Goal: Task Accomplishment & Management: Complete application form

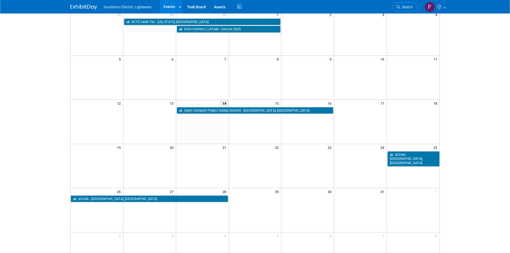
scroll to position [54, 0]
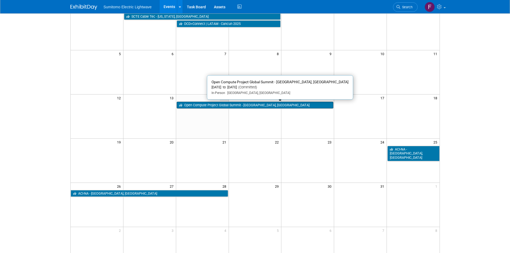
click at [205, 107] on link "Open Compute Project Global Summit - [GEOGRAPHIC_DATA], [GEOGRAPHIC_DATA]" at bounding box center [255, 105] width 157 height 7
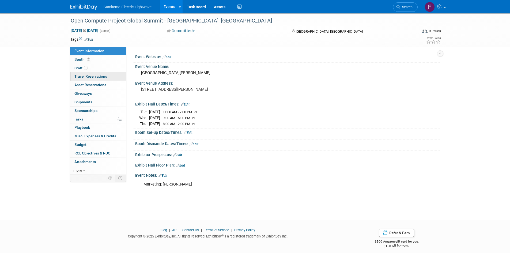
click at [112, 78] on link "0 Travel Reservations 0" at bounding box center [98, 76] width 56 height 8
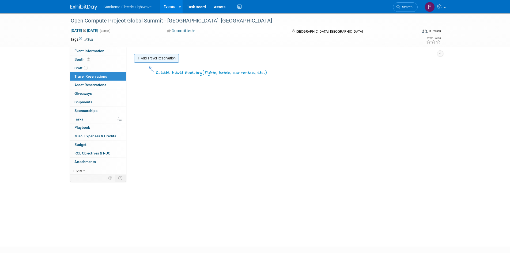
click at [146, 58] on link "Add Travel Reservation" at bounding box center [156, 58] width 45 height 9
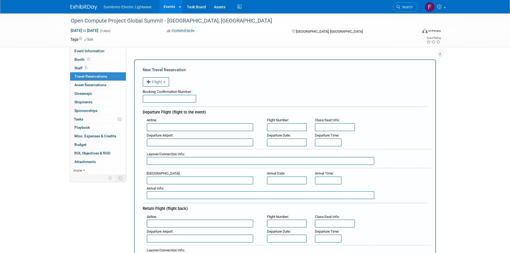
click at [167, 82] on button "Flight" at bounding box center [156, 82] width 26 height 10
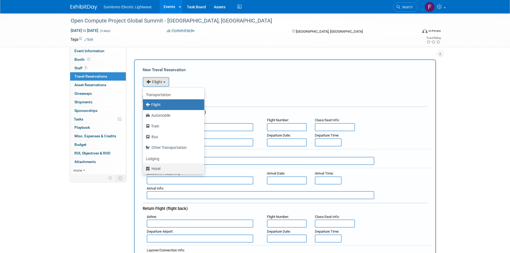
click at [162, 165] on label "Hotel" at bounding box center [172, 168] width 53 height 9
click at [144, 166] on input "Hotel" at bounding box center [141, 167] width 3 height 3
select select "6"
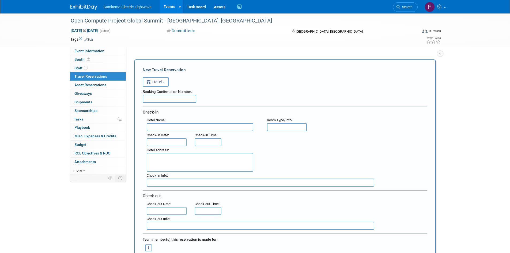
click at [166, 97] on input "text" at bounding box center [170, 99] width 54 height 8
click at [173, 128] on input "text" at bounding box center [200, 127] width 107 height 8
type input "Holiday Inn Express"
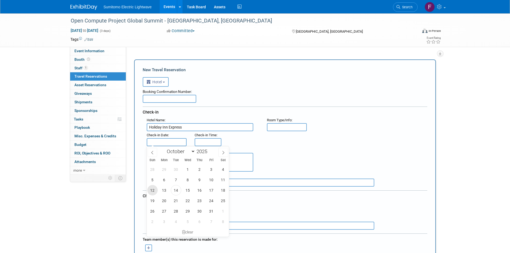
click at [151, 188] on span "12" at bounding box center [152, 190] width 10 height 10
type input "Oct 12, 2025"
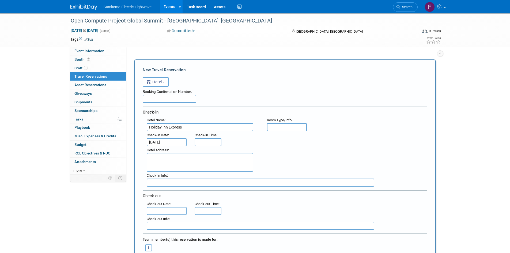
type input "3:00 PM"
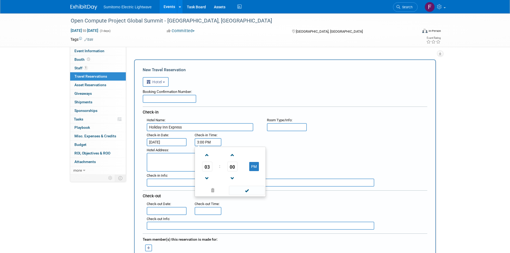
click at [205, 145] on input "3:00 PM" at bounding box center [208, 142] width 27 height 8
click at [237, 136] on div ": Check-in Date : Oct 12, 2025 Check-in Time : 3:00 PM 03 : 00 PM 12 01 02 03 0…" at bounding box center [287, 138] width 288 height 15
click at [204, 167] on textarea at bounding box center [200, 162] width 107 height 19
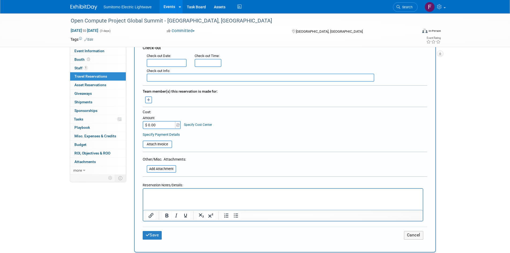
scroll to position [214, 0]
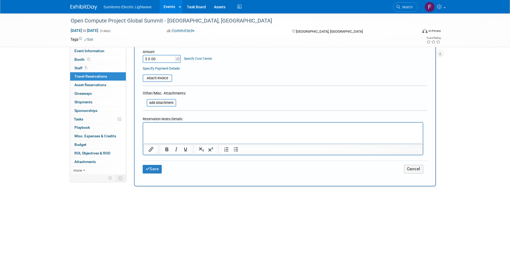
type textarea "Santa Clara"
click at [169, 128] on p "Rich Text Area. Press ALT-0 for help." at bounding box center [282, 128] width 273 height 6
click at [158, 165] on button "Save" at bounding box center [152, 169] width 19 height 8
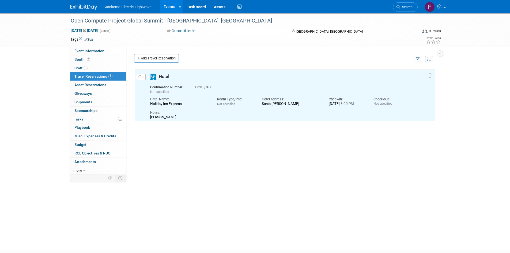
scroll to position [0, 0]
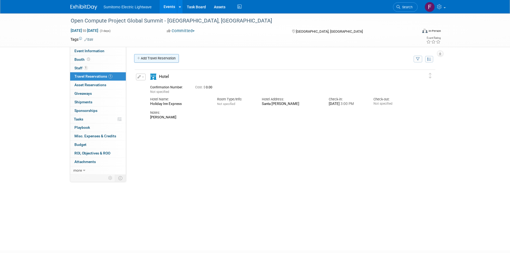
click at [161, 60] on link "Add Travel Reservation" at bounding box center [156, 58] width 45 height 9
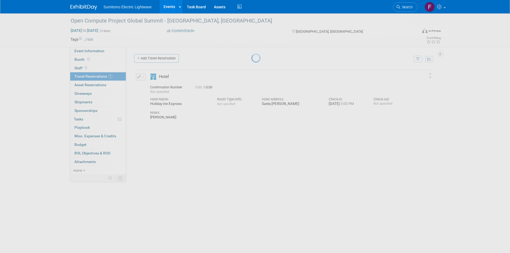
click at [251, 58] on div at bounding box center [254, 126] width 7 height 253
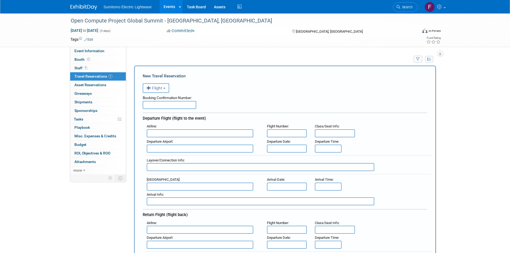
click at [154, 86] on button "Flight" at bounding box center [156, 88] width 26 height 10
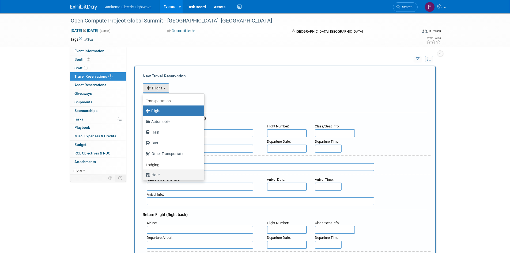
click at [163, 176] on label "Hotel" at bounding box center [172, 174] width 53 height 9
click at [144, 176] on input "Hotel" at bounding box center [141, 173] width 3 height 3
select select "6"
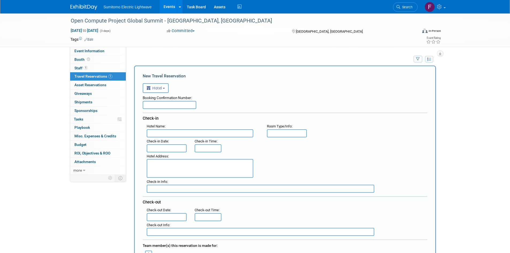
click at [173, 134] on input "text" at bounding box center [200, 133] width 107 height 8
type input "Fairfield by Marriott Inn & Suites"
click at [189, 161] on textarea at bounding box center [200, 168] width 107 height 19
type textarea "1755 North First Street San Jose, CA 95112"
click at [168, 146] on input "text" at bounding box center [167, 148] width 40 height 8
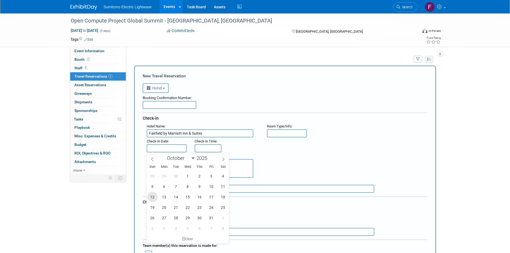
click at [154, 199] on span "12" at bounding box center [152, 197] width 10 height 10
type input "Oct 12, 2025"
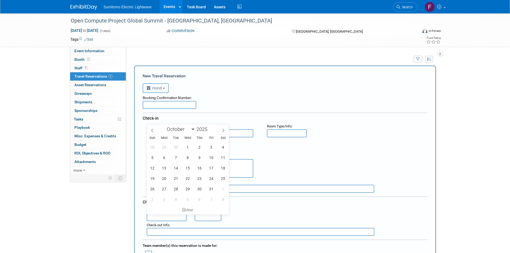
click at [159, 219] on input "text" at bounding box center [167, 217] width 40 height 8
click at [208, 168] on span "17" at bounding box center [211, 168] width 10 height 10
type input "Oct 17, 2025"
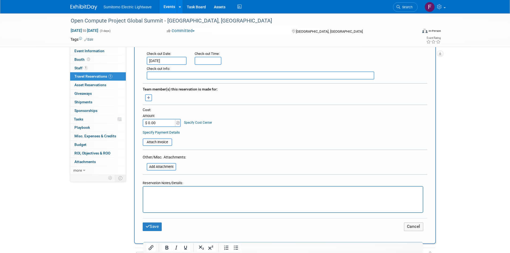
scroll to position [161, 0]
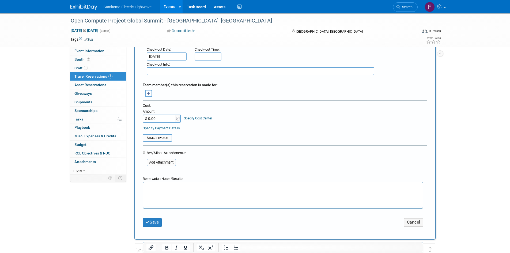
click at [171, 190] on html at bounding box center [282, 186] width 279 height 8
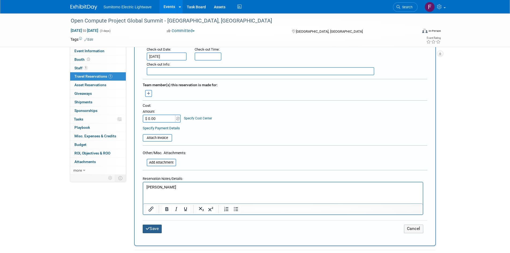
click at [149, 229] on icon "submit" at bounding box center [148, 228] width 4 height 4
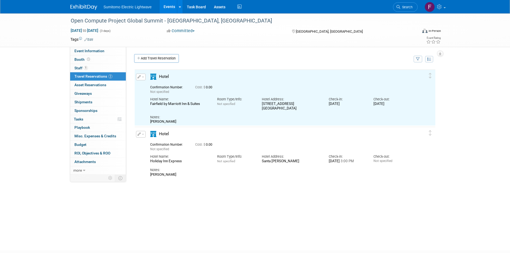
scroll to position [0, 0]
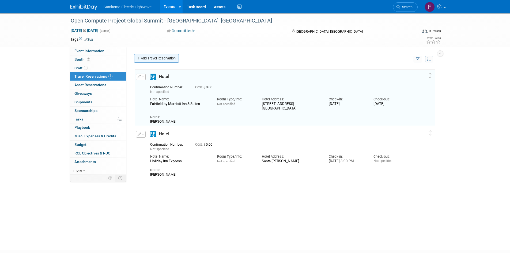
click at [139, 60] on icon at bounding box center [139, 58] width 4 height 3
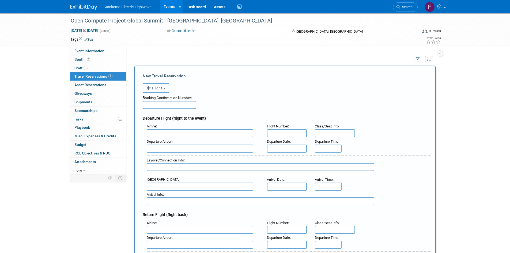
click at [164, 132] on input "text" at bounding box center [200, 133] width 107 height 8
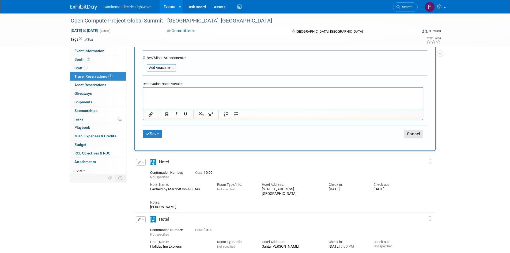
click at [417, 134] on button "Cancel" at bounding box center [413, 134] width 19 height 8
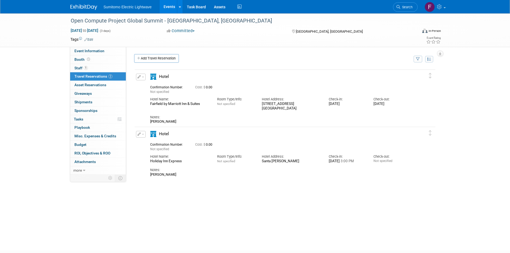
drag, startPoint x: 65, startPoint y: 24, endPoint x: 119, endPoint y: 9, distance: 55.8
click at [65, 25] on div "Open Compute Project Global Summit - San Jose, CA Oct 14, 2025 to Oct 16, 2025 …" at bounding box center [255, 30] width 510 height 34
click at [166, 8] on link "Events" at bounding box center [170, 6] width 20 height 13
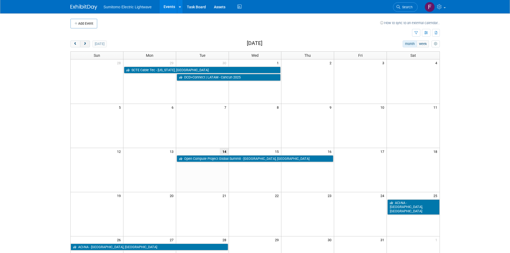
click at [85, 44] on span "next" at bounding box center [85, 43] width 4 height 3
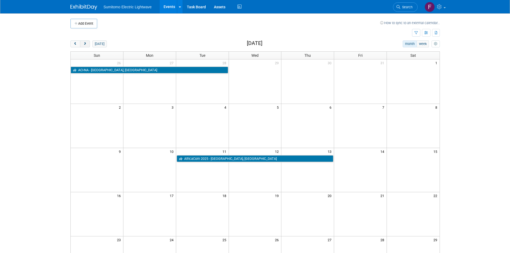
click at [85, 44] on span "next" at bounding box center [85, 43] width 4 height 3
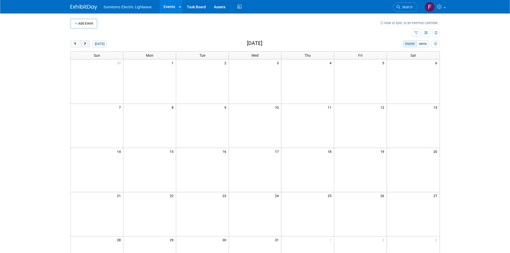
click at [85, 44] on span "next" at bounding box center [85, 43] width 4 height 3
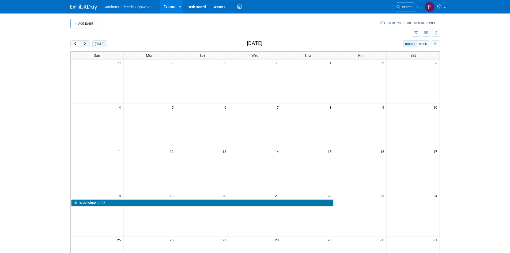
click at [85, 44] on span "next" at bounding box center [85, 43] width 4 height 3
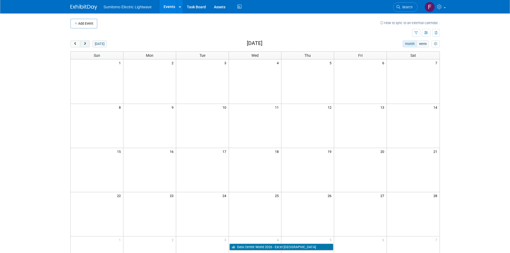
click at [85, 44] on span "next" at bounding box center [85, 43] width 4 height 3
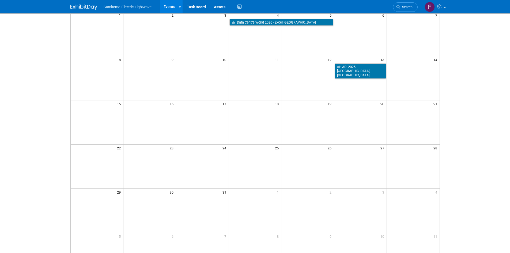
scroll to position [54, 0]
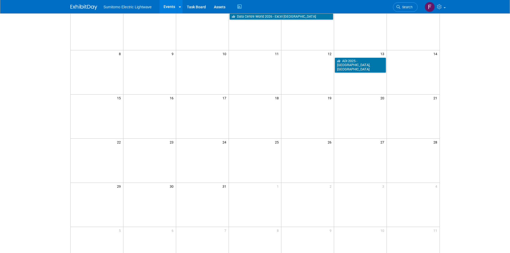
click at [115, 123] on td at bounding box center [97, 116] width 53 height 44
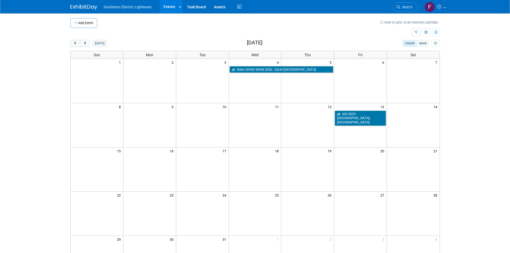
scroll to position [0, 0]
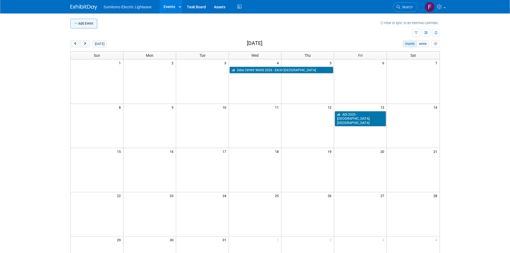
click at [90, 25] on button "Add Event" at bounding box center [83, 24] width 27 height 10
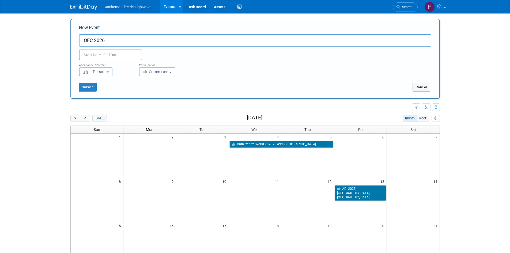
type input "OFC 2026"
click at [102, 52] on input "text" at bounding box center [110, 55] width 63 height 11
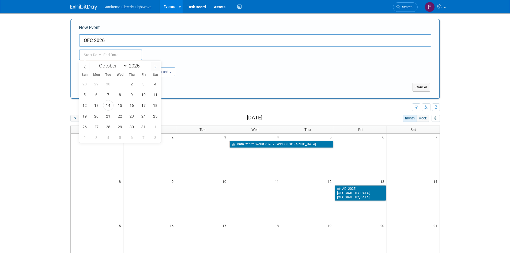
click at [154, 66] on icon at bounding box center [156, 67] width 4 height 4
select select "11"
click at [154, 66] on icon at bounding box center [156, 67] width 4 height 4
type input "2026"
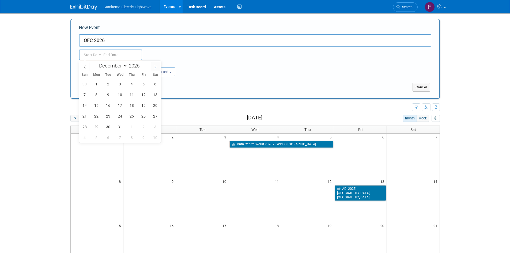
click at [154, 66] on icon at bounding box center [156, 67] width 4 height 4
click at [88, 68] on span at bounding box center [85, 66] width 10 height 9
select select "2"
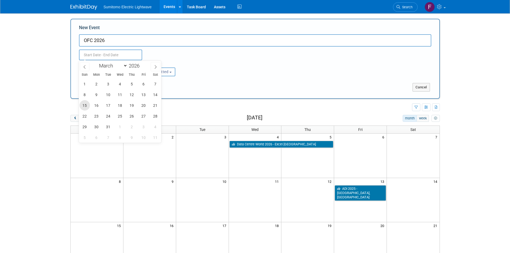
click at [85, 106] on span "15" at bounding box center [84, 105] width 10 height 10
click at [131, 106] on span "19" at bounding box center [132, 105] width 10 height 10
type input "[DATE] to [DATE]"
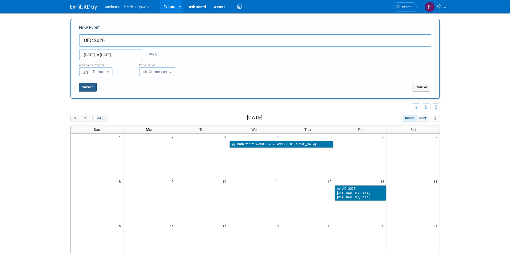
click at [91, 90] on button "Submit" at bounding box center [88, 87] width 18 height 9
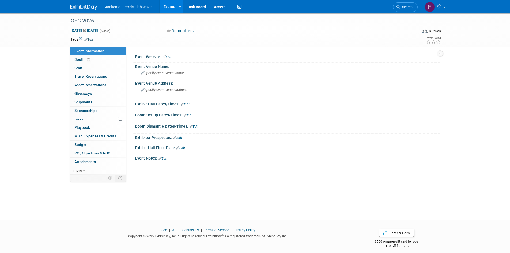
click at [168, 57] on link "Edit" at bounding box center [166, 57] width 9 height 4
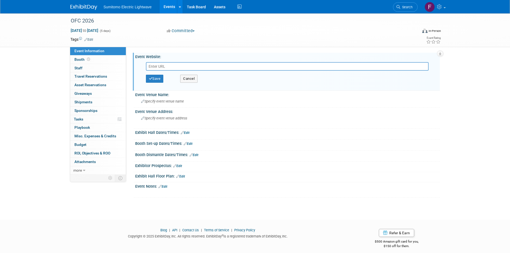
click at [166, 67] on input "text" at bounding box center [287, 66] width 283 height 9
type input "[URL][DOMAIN_NAME]"
click at [157, 80] on button "Save" at bounding box center [155, 79] width 18 height 8
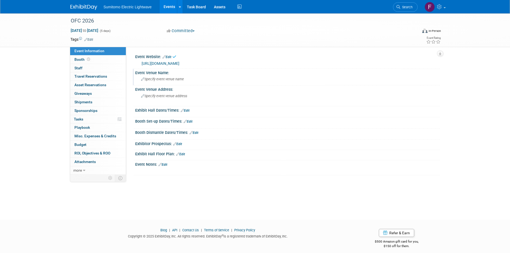
click at [171, 77] on div "Specify event venue name" at bounding box center [287, 79] width 297 height 8
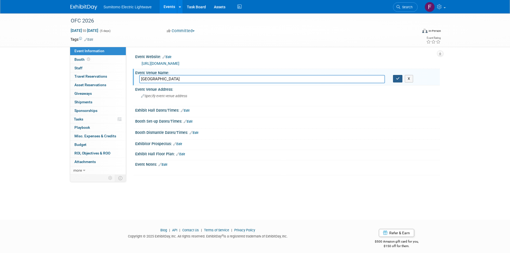
type input "[GEOGRAPHIC_DATA]"
click at [396, 80] on icon "button" at bounding box center [398, 78] width 4 height 3
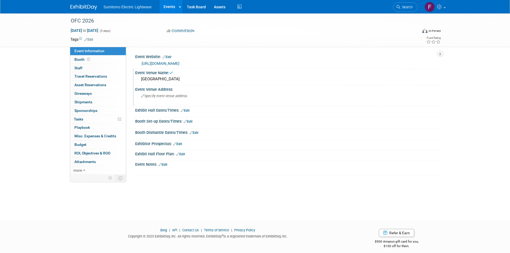
click at [197, 97] on div "Specify event venue address" at bounding box center [198, 98] width 119 height 12
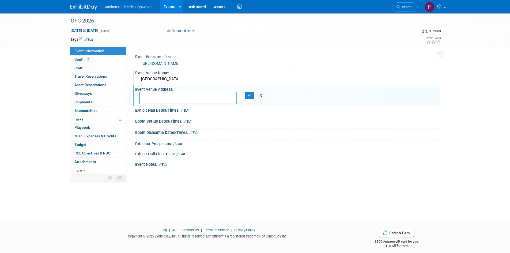
click at [178, 100] on textarea at bounding box center [188, 98] width 98 height 12
type textarea "[STREET_ADDRESS][PERSON_NAME]"
click at [250, 94] on icon "button" at bounding box center [250, 95] width 4 height 3
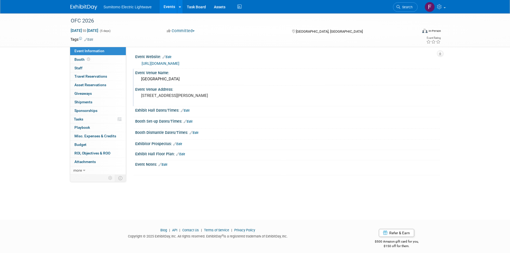
click at [186, 110] on link "Edit" at bounding box center [185, 111] width 9 height 4
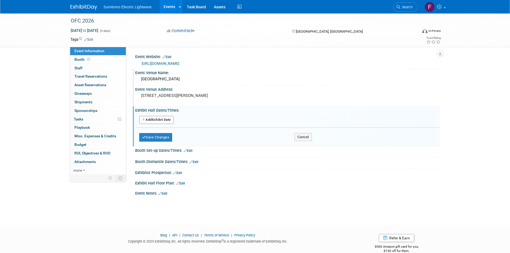
click at [162, 123] on button "Add Another Exhibit Date" at bounding box center [156, 120] width 35 height 8
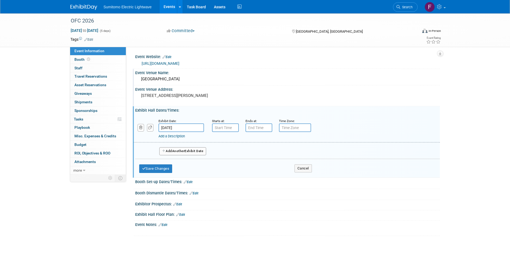
click at [194, 127] on input "[DATE]" at bounding box center [180, 127] width 45 height 9
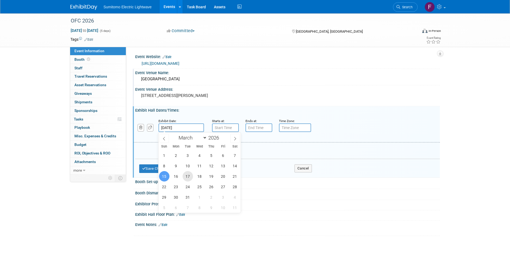
click at [187, 179] on span "17" at bounding box center [188, 176] width 10 height 10
type input "[DATE]"
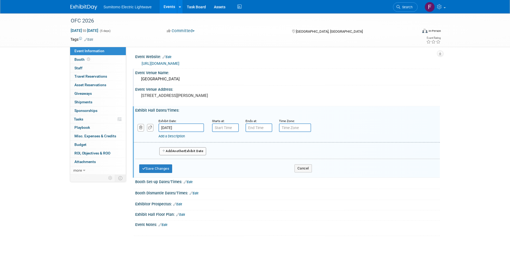
click at [180, 150] on span "Another" at bounding box center [178, 151] width 13 height 4
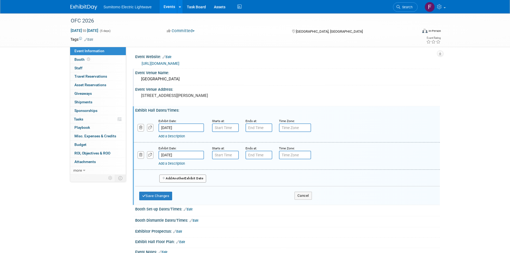
click at [174, 155] on input "[DATE]" at bounding box center [180, 155] width 45 height 9
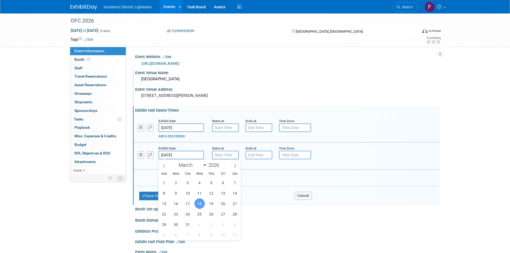
click at [252, 163] on div "Add a Description" at bounding box center [272, 163] width 229 height 5
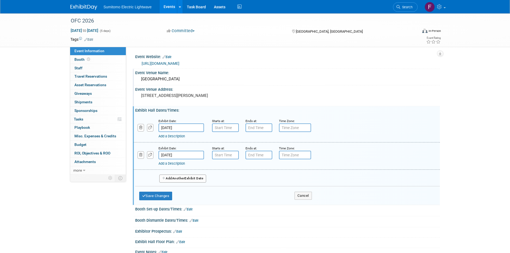
click at [185, 179] on span "Another" at bounding box center [178, 178] width 13 height 4
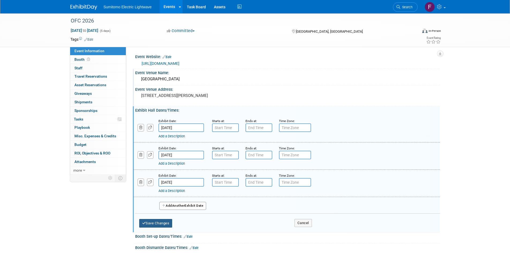
click at [153, 223] on button "Save Changes" at bounding box center [155, 223] width 33 height 9
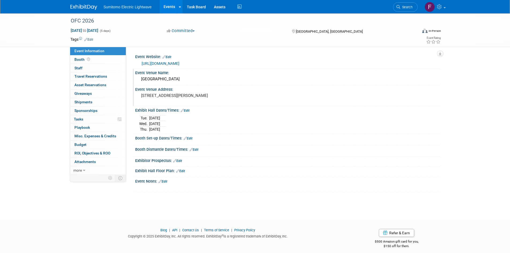
click at [183, 170] on link "Edit" at bounding box center [180, 171] width 9 height 4
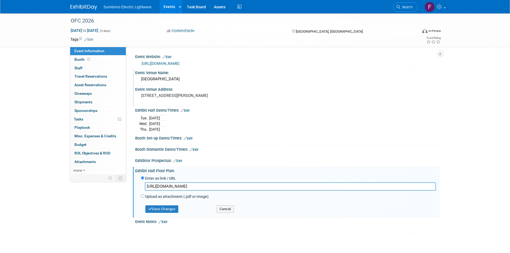
type input "[URL][DOMAIN_NAME]"
drag, startPoint x: 309, startPoint y: 145, endPoint x: 156, endPoint y: 212, distance: 166.8
click at [156, 212] on button "Save Changes" at bounding box center [161, 208] width 33 height 7
